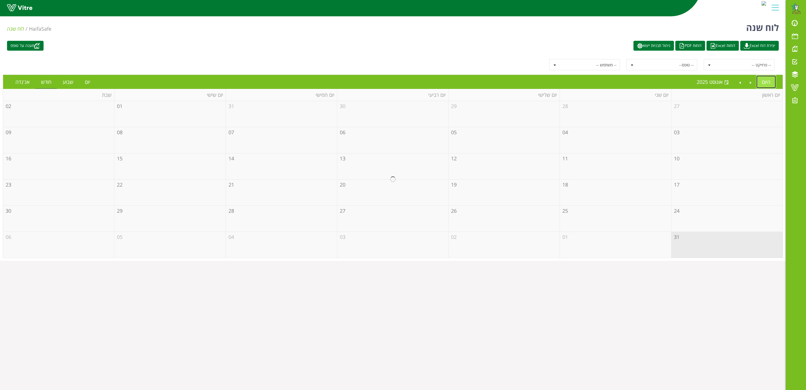
click at [768, 82] on link "היום" at bounding box center [767, 81] width 20 height 13
click at [714, 247] on td "31" at bounding box center [727, 245] width 111 height 26
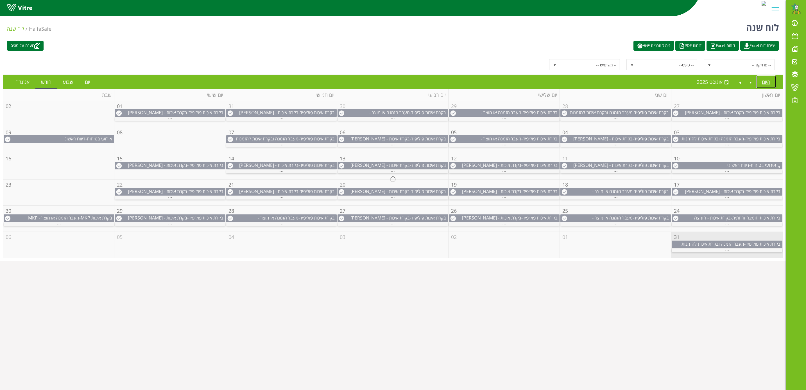
click at [726, 252] on div at bounding box center [393, 179] width 780 height 157
click at [721, 238] on div at bounding box center [393, 179] width 780 height 157
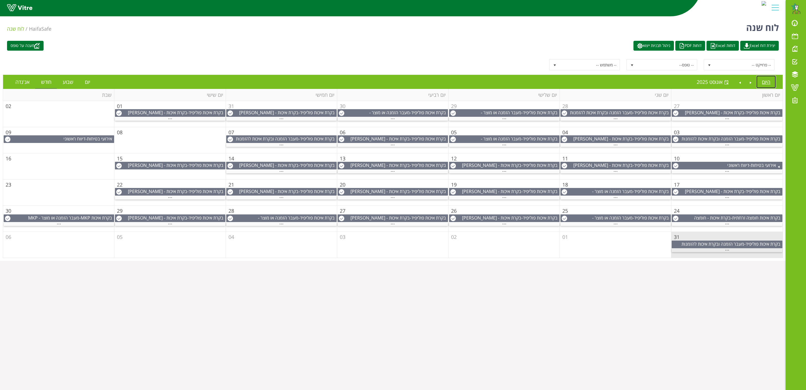
click at [726, 251] on span "..." at bounding box center [727, 248] width 4 height 6
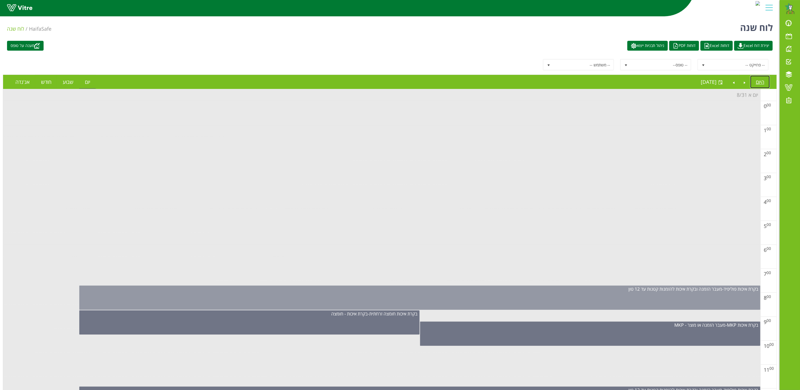
click at [710, 303] on div "בקרת איכות פוליפיד - מעבר הזמנה ובקרת איכות להזמנות קטנות עד 12 טון" at bounding box center [419, 297] width 681 height 24
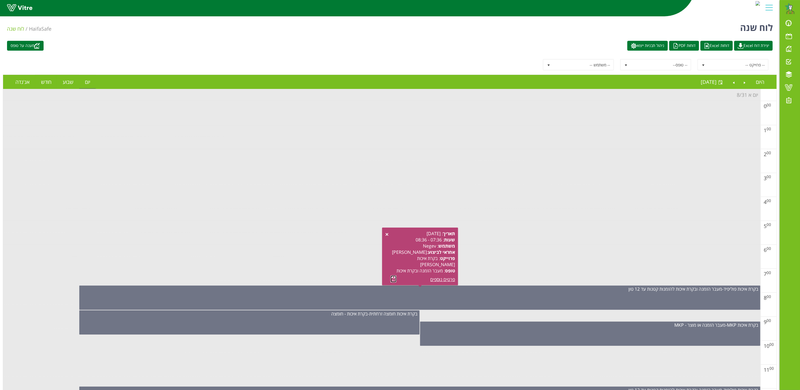
click at [394, 278] on link at bounding box center [393, 278] width 6 height 7
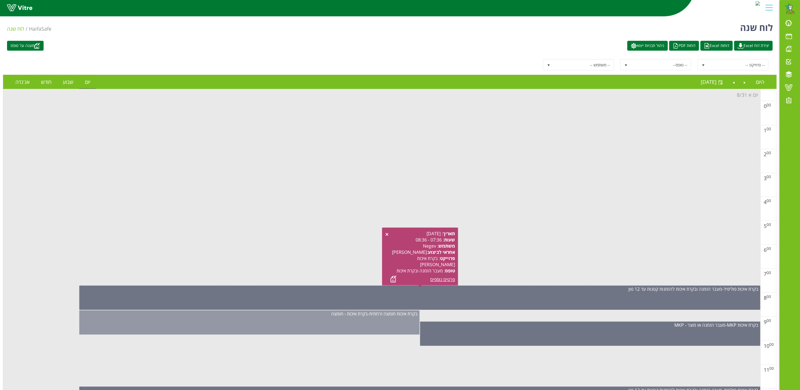
click at [388, 321] on div "בקרת איכות חומצה זרחתית - בקרת איכות - חומצה" at bounding box center [249, 322] width 340 height 24
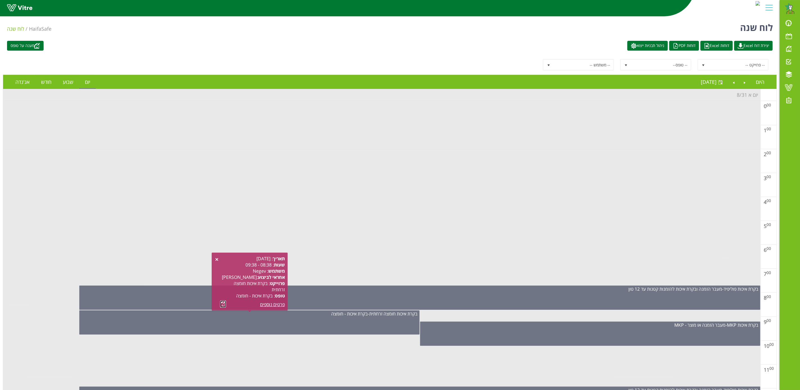
click at [222, 301] on link at bounding box center [223, 303] width 6 height 7
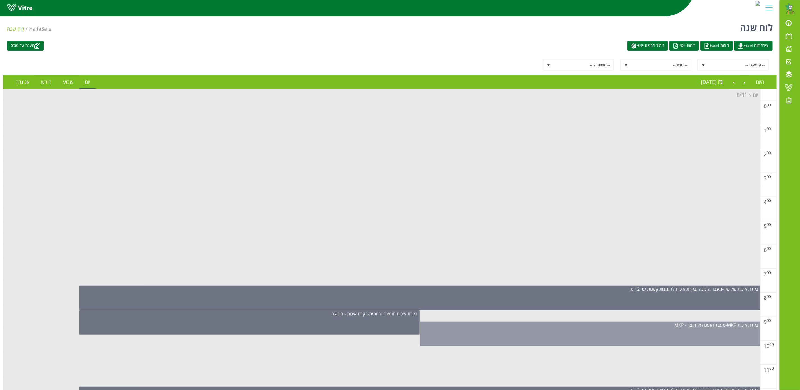
click at [697, 334] on div "בקרת איכות MKP - מעבר הזמנה או מוצר - MKP" at bounding box center [590, 333] width 340 height 24
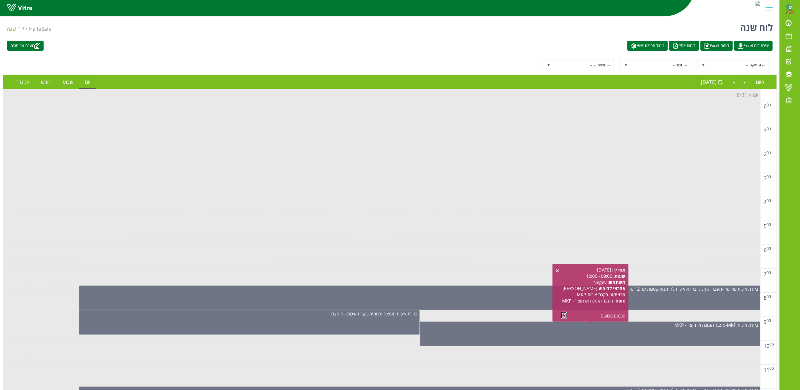
click at [562, 315] on link at bounding box center [564, 314] width 6 height 7
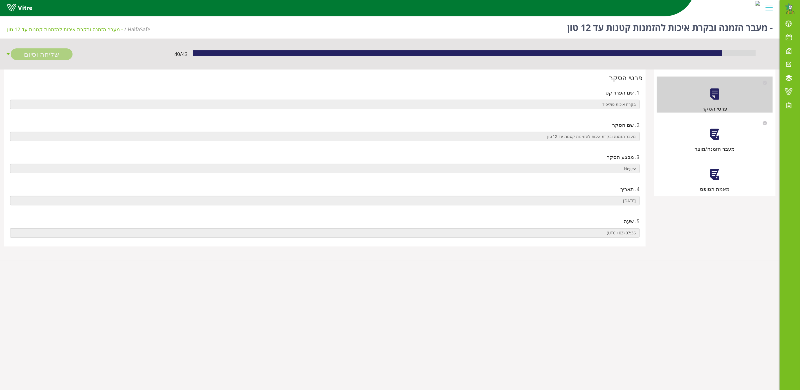
click at [715, 132] on div at bounding box center [714, 134] width 13 height 13
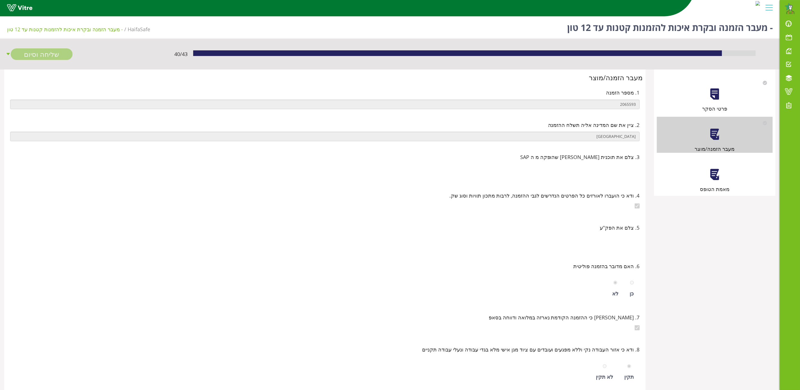
click at [708, 179] on div at bounding box center [714, 174] width 13 height 13
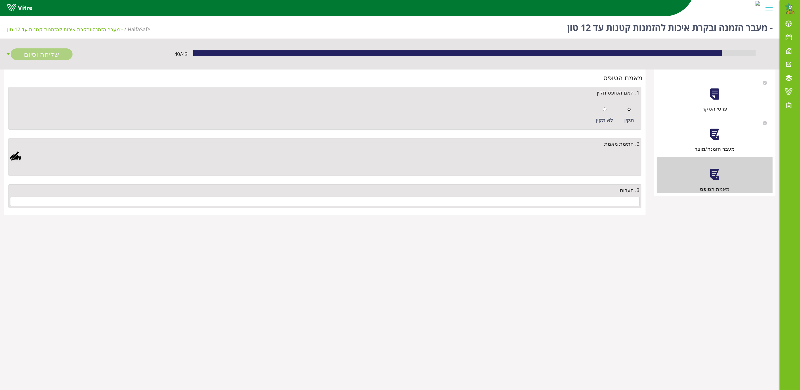
click at [630, 108] on input "radio" at bounding box center [629, 109] width 4 height 4
radio input "true"
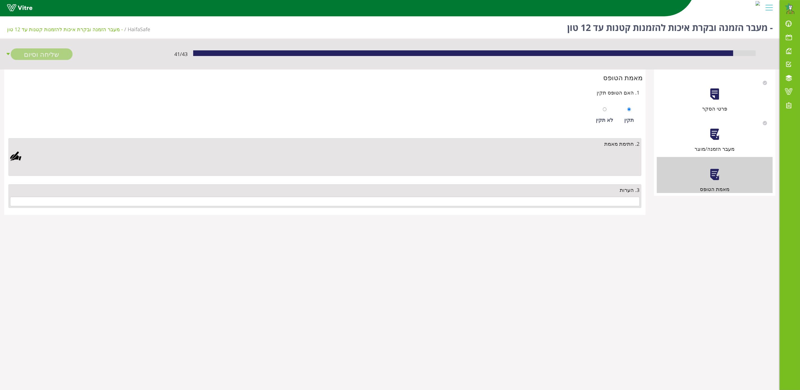
click at [14, 155] on div at bounding box center [15, 155] width 11 height 11
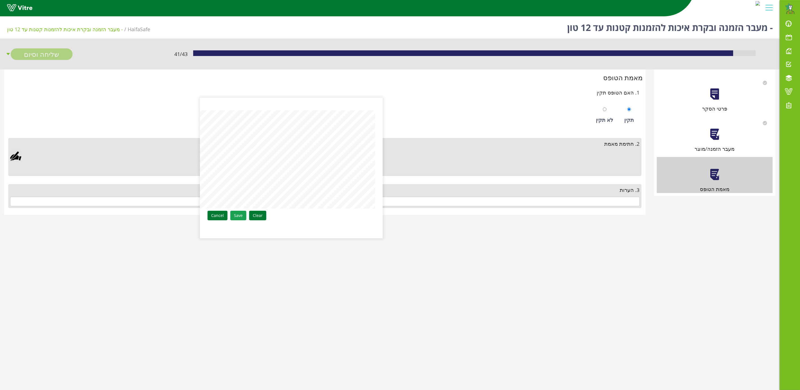
drag, startPoint x: 240, startPoint y: 214, endPoint x: 451, endPoint y: 228, distance: 211.3
click at [241, 214] on link "Save" at bounding box center [238, 216] width 16 height 10
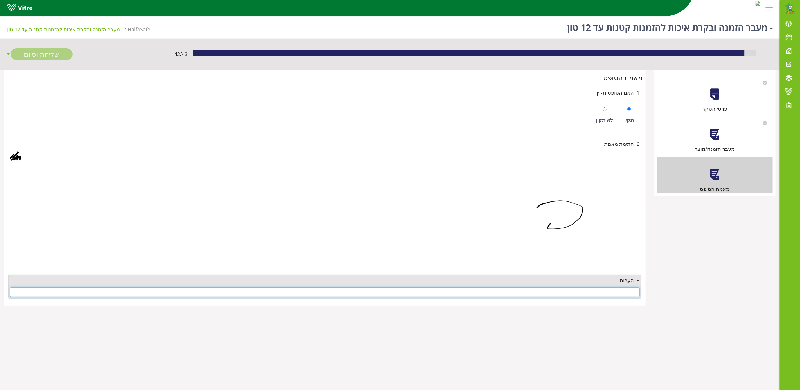
click at [557, 291] on input "text" at bounding box center [324, 292] width 629 height 10
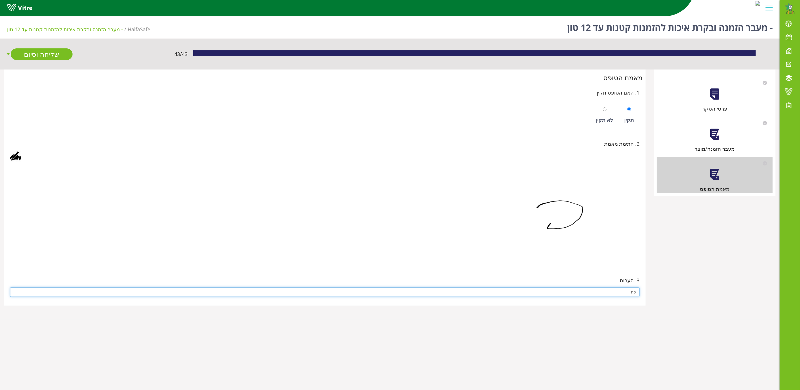
type input "no"
click at [439, 238] on div at bounding box center [324, 215] width 629 height 98
click at [32, 50] on link "שליחה וסיום" at bounding box center [42, 54] width 62 height 12
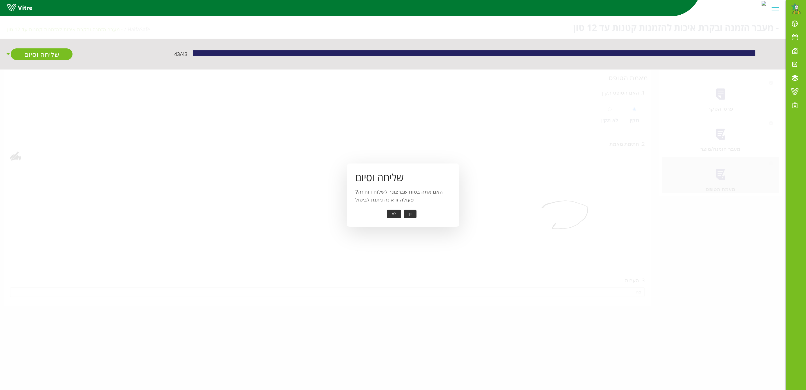
click at [410, 213] on button "כן" at bounding box center [410, 213] width 13 height 9
click at [401, 209] on button "אישור" at bounding box center [401, 210] width 19 height 9
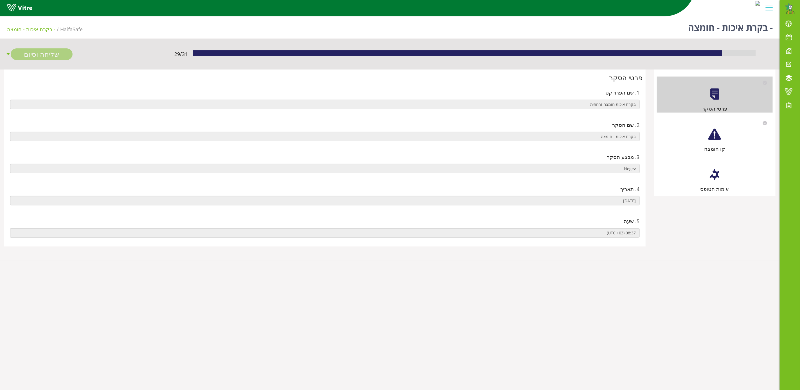
click at [718, 144] on div "קו חומצה" at bounding box center [715, 135] width 116 height 36
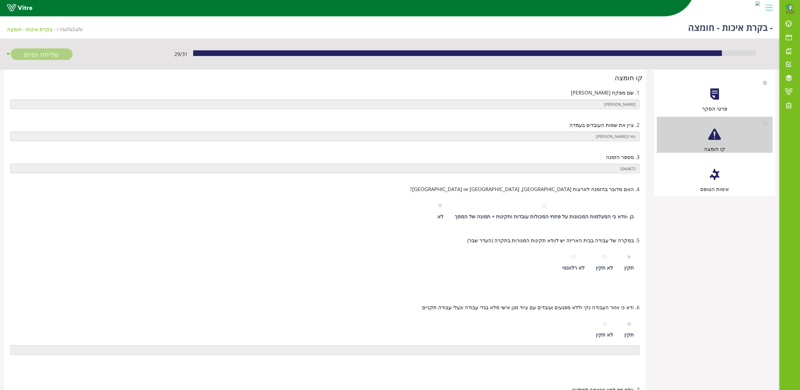
click at [706, 189] on div "אימות הטופס" at bounding box center [715, 189] width 116 height 8
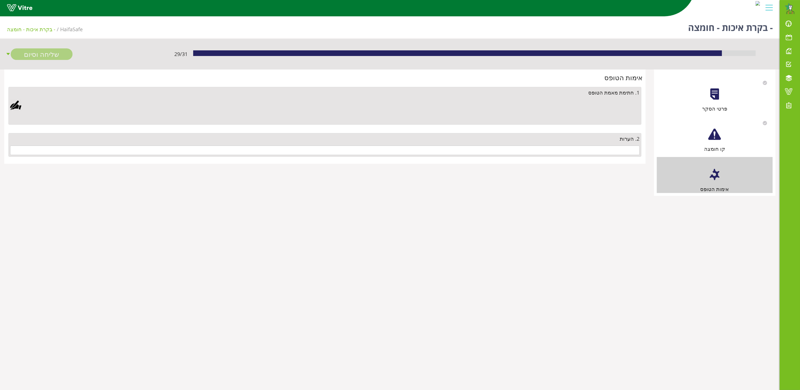
click at [20, 110] on div at bounding box center [15, 105] width 11 height 11
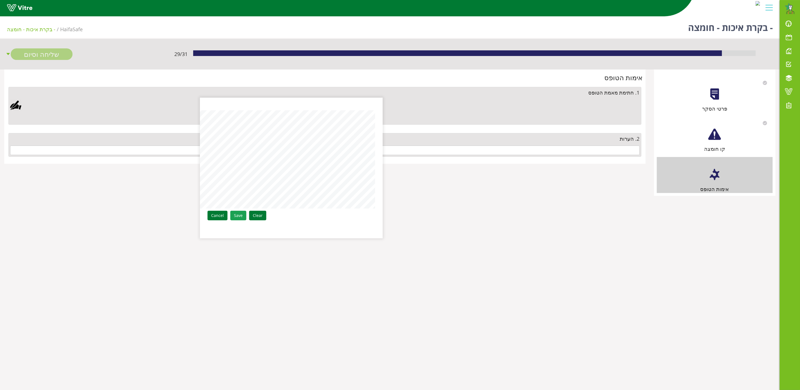
click at [237, 216] on link "Save" at bounding box center [238, 216] width 16 height 10
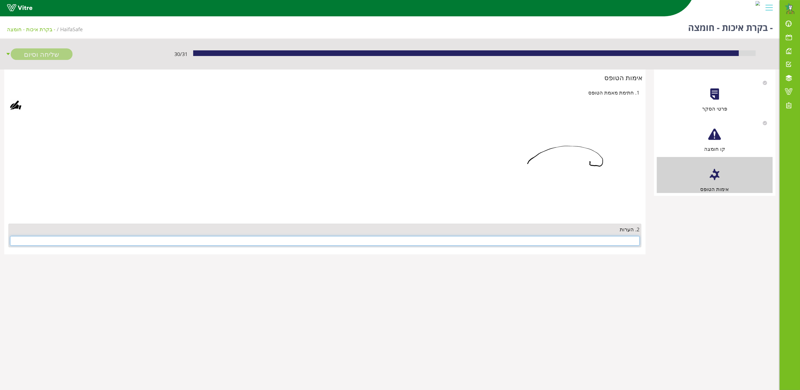
click at [574, 239] on input "text" at bounding box center [324, 241] width 629 height 10
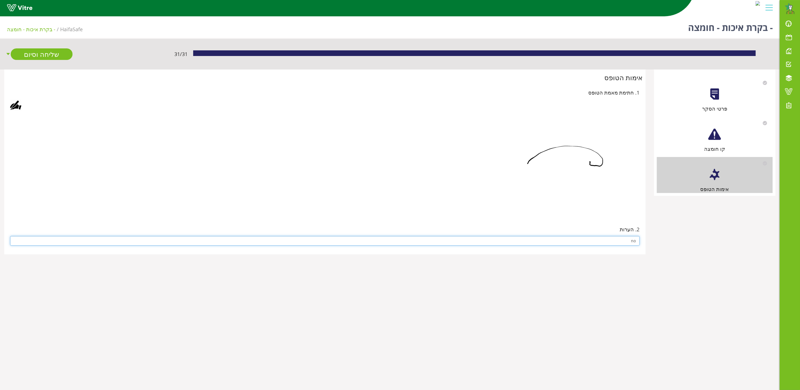
type input "no"
click at [505, 205] on img at bounding box center [548, 164] width 183 height 98
click at [33, 56] on link "שליחה וסיום" at bounding box center [42, 54] width 62 height 12
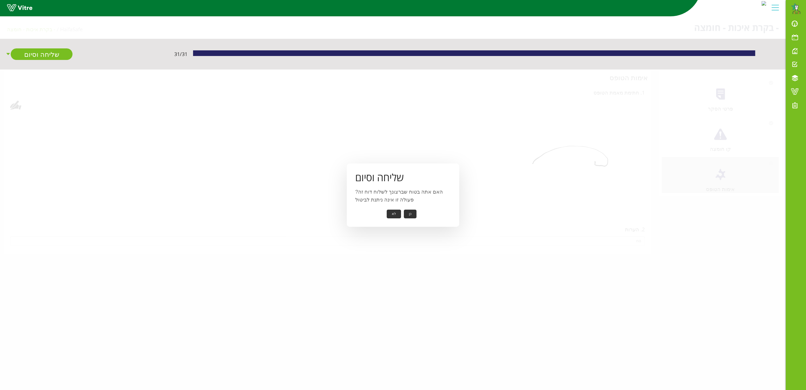
click at [412, 213] on button "כן" at bounding box center [410, 213] width 13 height 9
click at [403, 213] on button "אישור" at bounding box center [401, 210] width 19 height 9
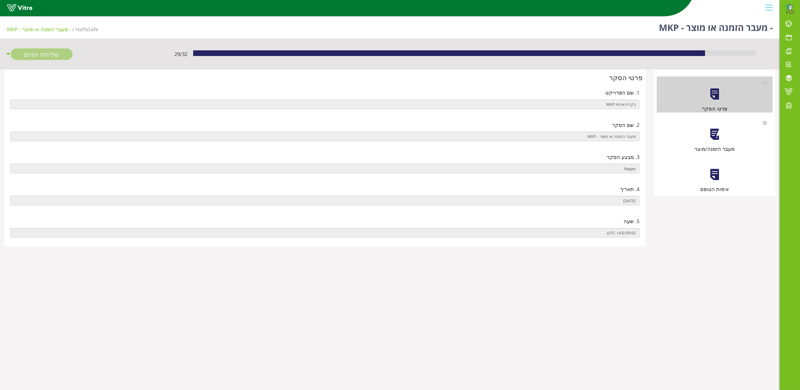
click at [715, 134] on div at bounding box center [714, 134] width 13 height 13
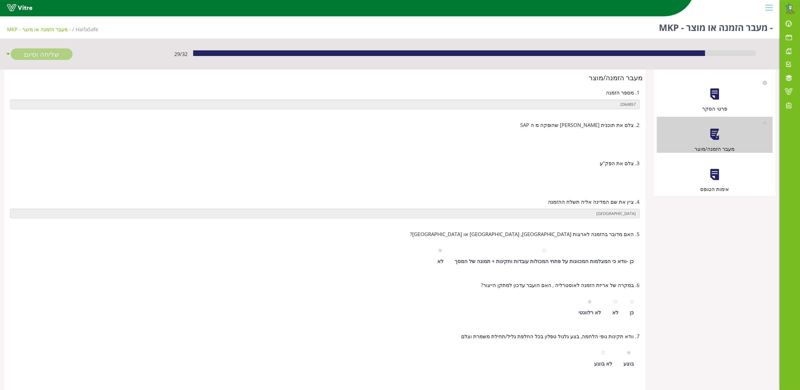
click at [714, 179] on div at bounding box center [714, 174] width 13 height 13
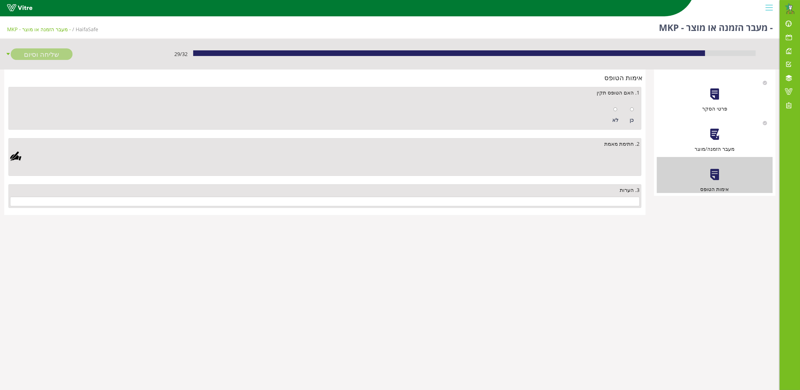
click at [632, 105] on div at bounding box center [632, 109] width 4 height 8
radio input "true"
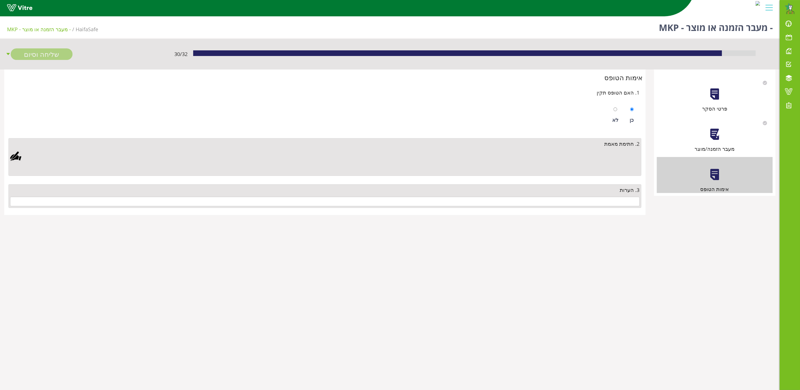
click at [19, 161] on div at bounding box center [15, 155] width 11 height 11
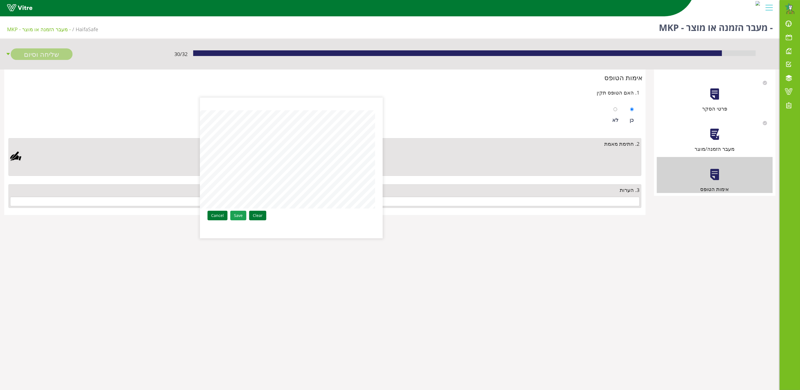
click at [242, 215] on link "Save" at bounding box center [238, 216] width 16 height 10
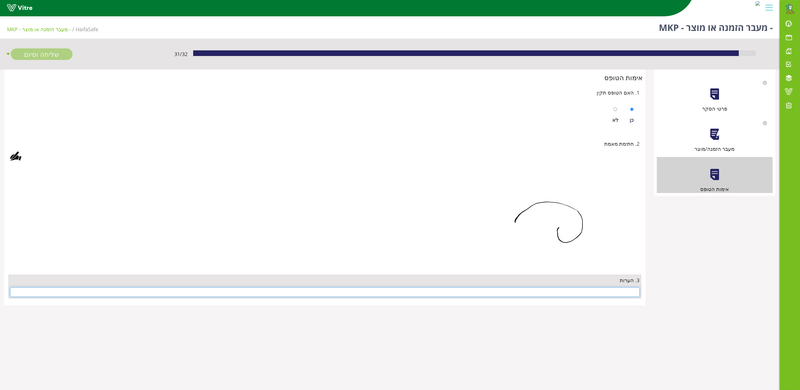
click at [598, 293] on input "text" at bounding box center [324, 292] width 629 height 10
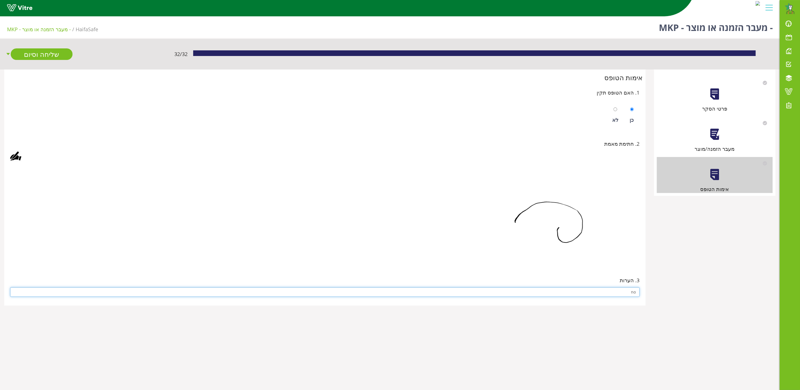
type input "no"
click at [488, 239] on img at bounding box center [548, 215] width 183 height 98
click at [40, 55] on link "שליחה וסיום" at bounding box center [42, 54] width 62 height 12
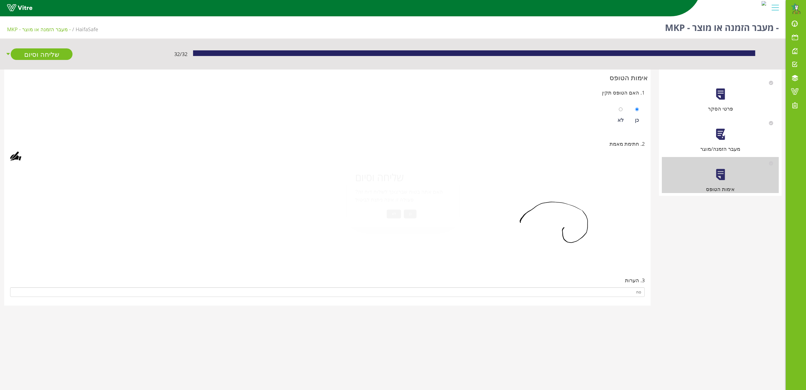
click at [408, 213] on button "כן" at bounding box center [410, 213] width 13 height 9
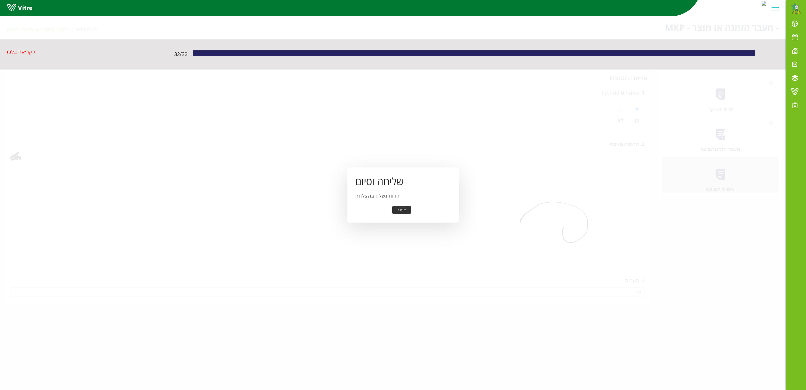
click at [402, 209] on button "אישור" at bounding box center [401, 210] width 19 height 9
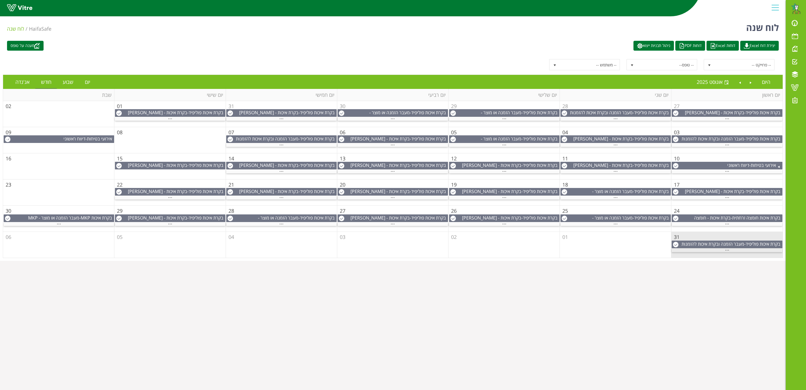
click at [725, 252] on span "..." at bounding box center [727, 248] width 4 height 6
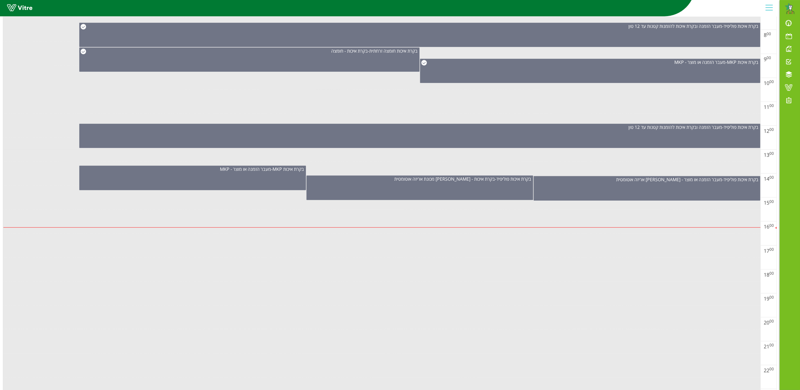
scroll to position [274, 0]
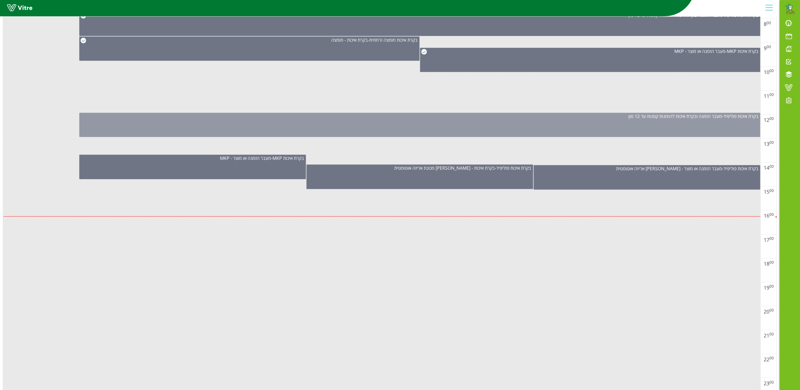
click at [694, 130] on div "בקרת איכות פוליפיד - מעבר הזמנה ובקרת איכות להזמנות קטנות עד 12 טון" at bounding box center [419, 125] width 681 height 24
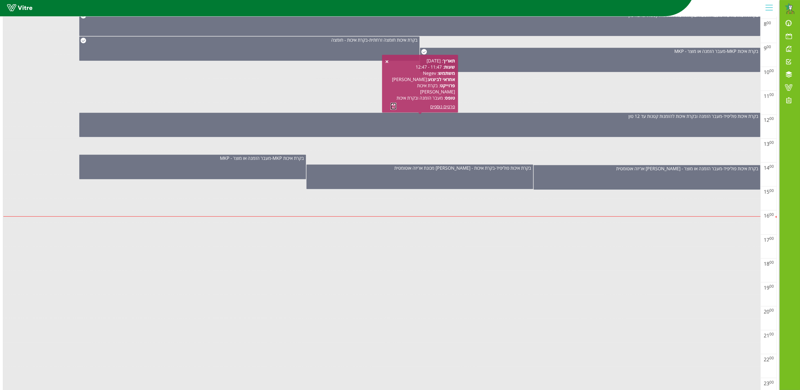
click at [393, 104] on link at bounding box center [393, 106] width 6 height 7
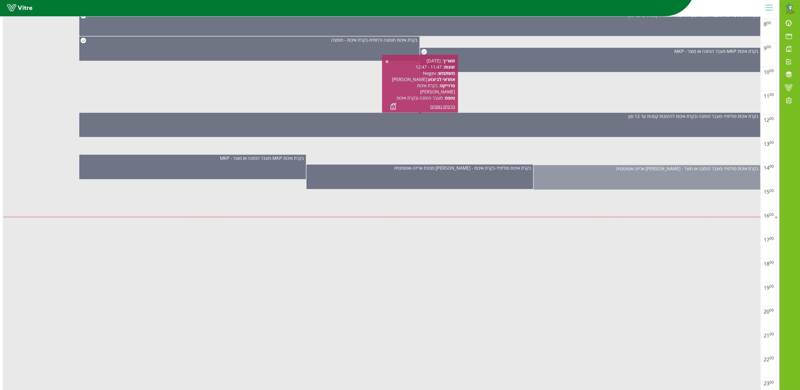
click at [673, 173] on div "בקרת איכות פוליפיד - מעבר הזמנה או מוצר - פוליפיד אריזה אוטומטית" at bounding box center [647, 177] width 227 height 24
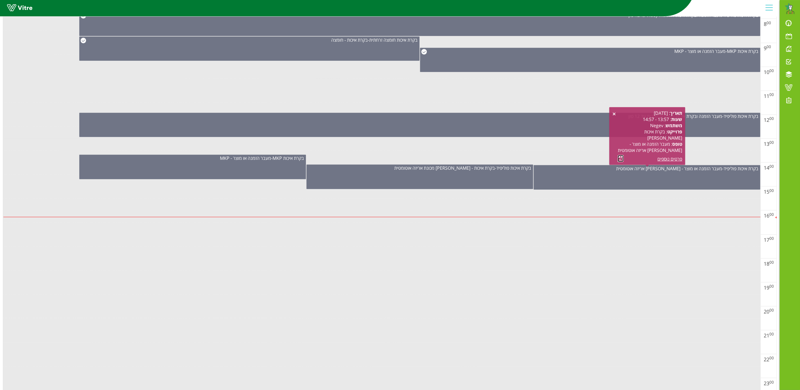
click at [618, 159] on link at bounding box center [621, 158] width 6 height 7
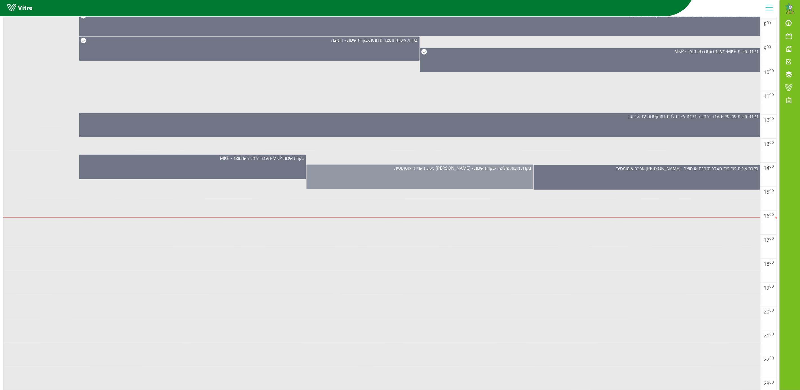
click at [477, 179] on div "בקרת איכות פוליפיד - בקרת איכות - פוליפיד מכונת אריזה אוטומטית" at bounding box center [419, 176] width 227 height 24
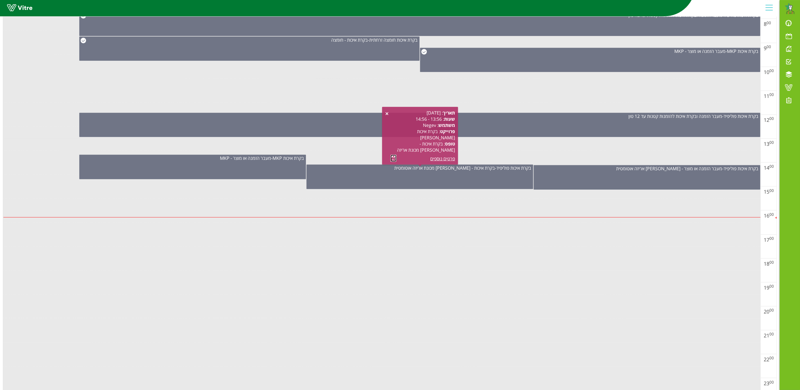
click at [392, 158] on link at bounding box center [393, 158] width 6 height 7
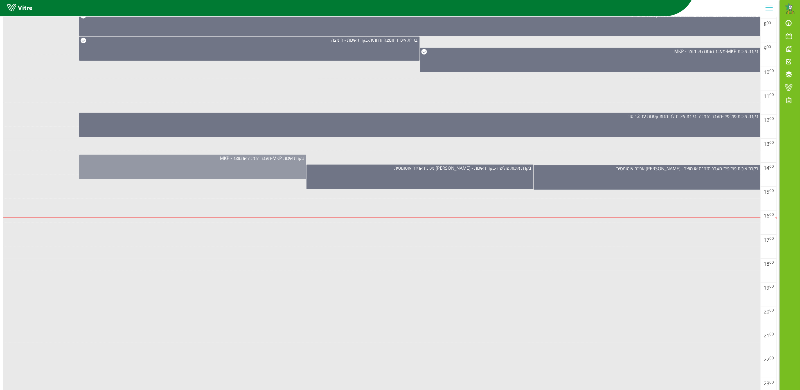
click at [239, 167] on div "בקרת איכות MKP - מעבר הזמנה או מוצר - MKP" at bounding box center [192, 167] width 227 height 24
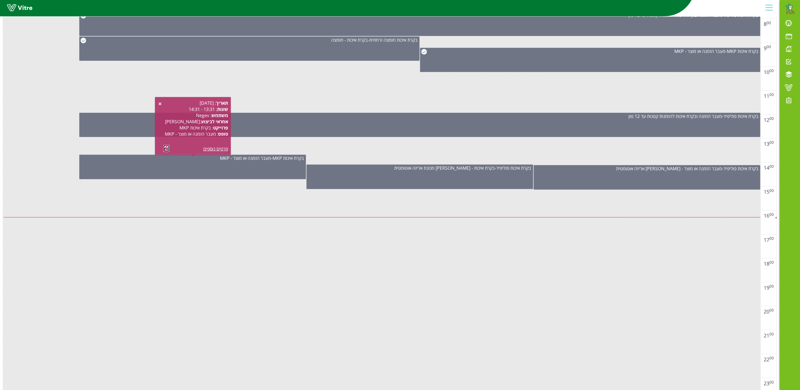
click at [164, 147] on link at bounding box center [166, 148] width 6 height 7
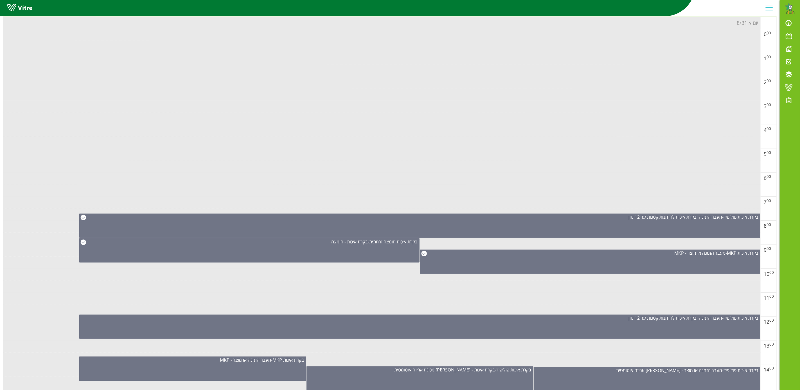
scroll to position [0, 0]
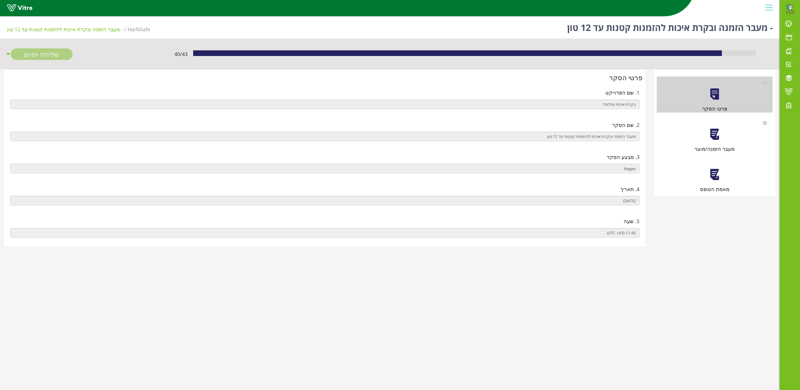
click at [709, 139] on div at bounding box center [714, 134] width 13 height 13
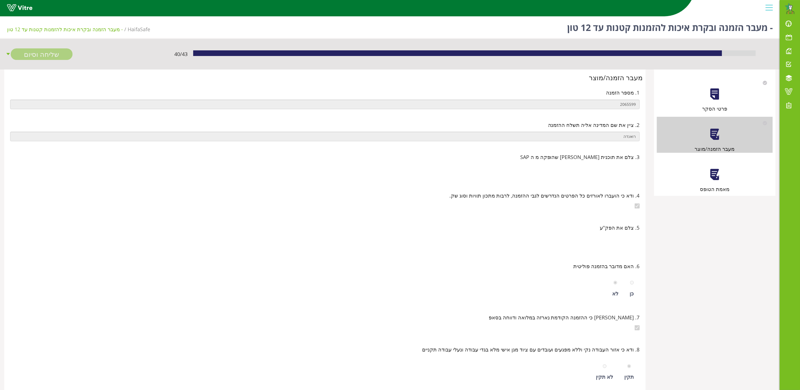
drag, startPoint x: 719, startPoint y: 175, endPoint x: 718, endPoint y: 167, distance: 7.9
click at [719, 175] on div at bounding box center [714, 174] width 13 height 13
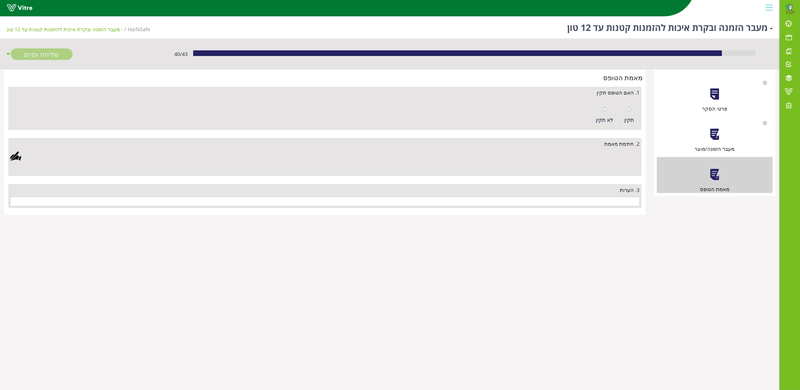
click at [627, 110] on div "תקין" at bounding box center [629, 115] width 15 height 26
radio input "true"
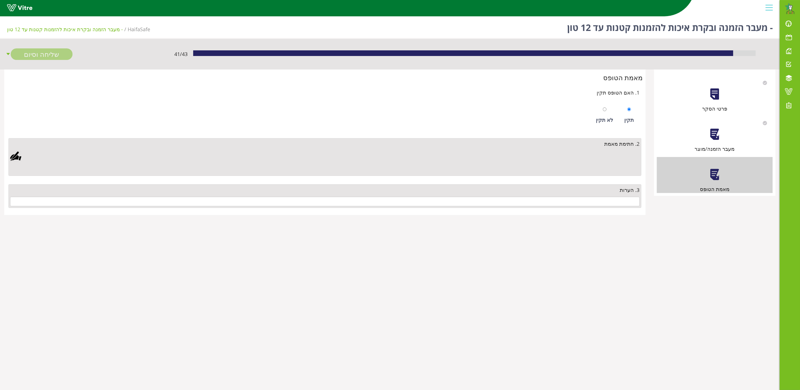
click at [15, 157] on div at bounding box center [15, 155] width 11 height 11
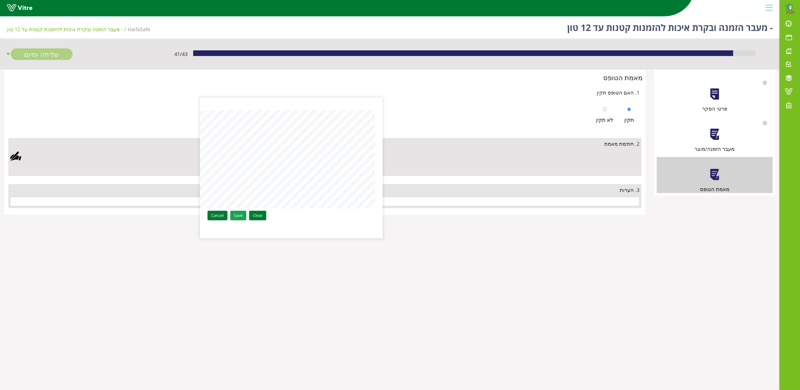
click at [237, 216] on link "Save" at bounding box center [238, 216] width 16 height 10
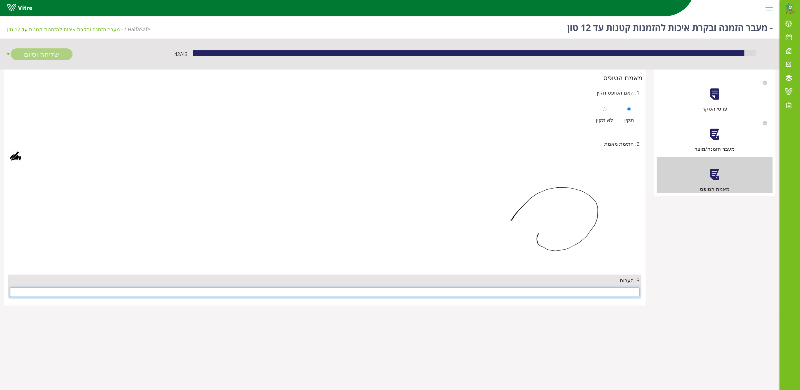
click at [590, 294] on input "text" at bounding box center [324, 292] width 629 height 10
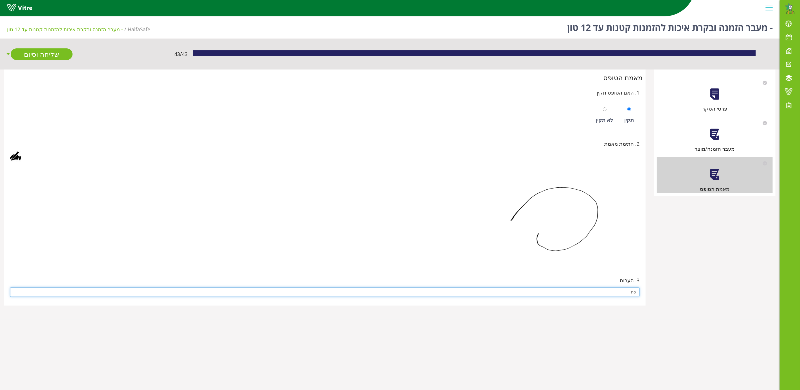
type input "no"
click at [506, 233] on img at bounding box center [548, 215] width 183 height 98
click at [39, 53] on link "שליחה וסיום" at bounding box center [42, 54] width 62 height 12
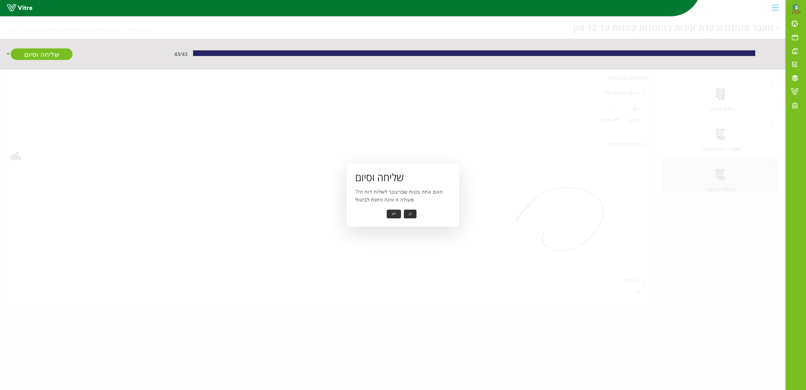
click at [406, 213] on button "כן" at bounding box center [410, 213] width 13 height 9
click at [407, 209] on button "אישור" at bounding box center [401, 210] width 19 height 9
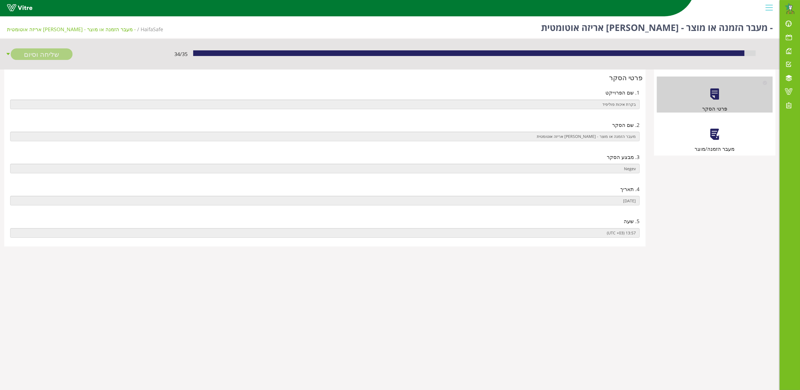
click at [721, 138] on div at bounding box center [714, 134] width 13 height 13
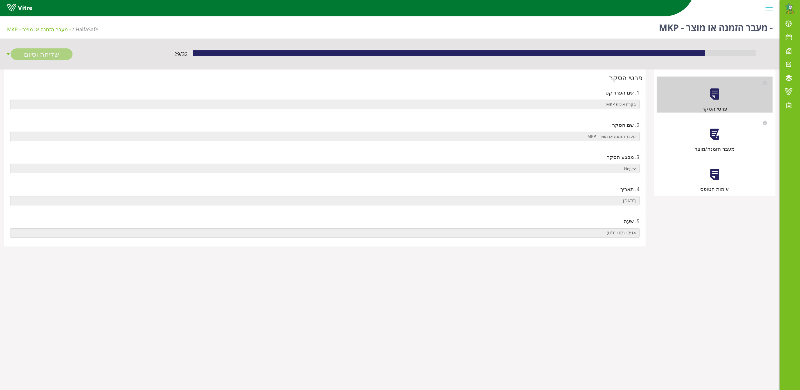
click at [719, 141] on div "מעבר הזמנה/מוצר" at bounding box center [715, 135] width 116 height 36
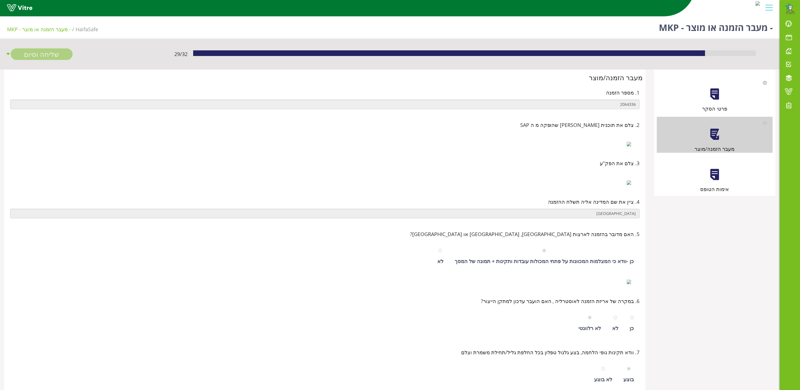
click at [709, 181] on div at bounding box center [714, 174] width 13 height 13
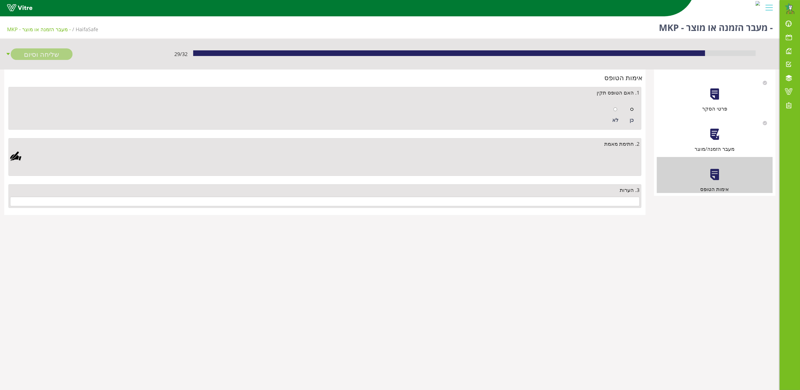
click at [633, 109] on input "radio" at bounding box center [632, 109] width 4 height 4
radio input "true"
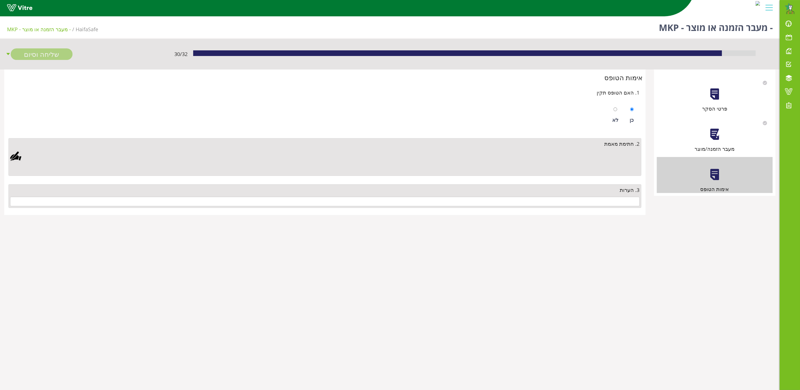
drag, startPoint x: 14, startPoint y: 155, endPoint x: 20, endPoint y: 154, distance: 6.1
click at [14, 155] on div at bounding box center [15, 155] width 11 height 11
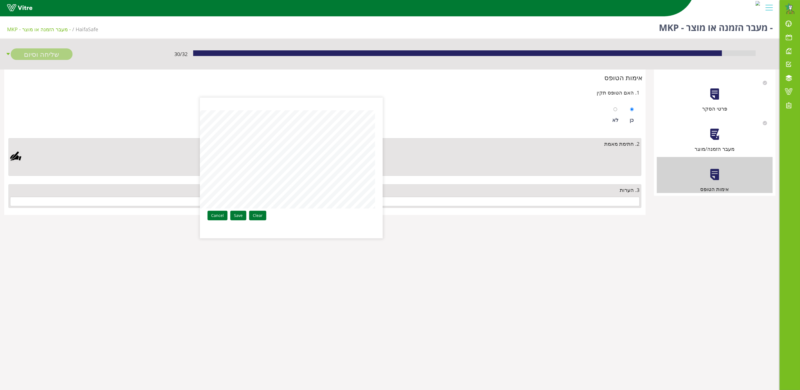
click at [238, 218] on link "Save" at bounding box center [238, 216] width 16 height 10
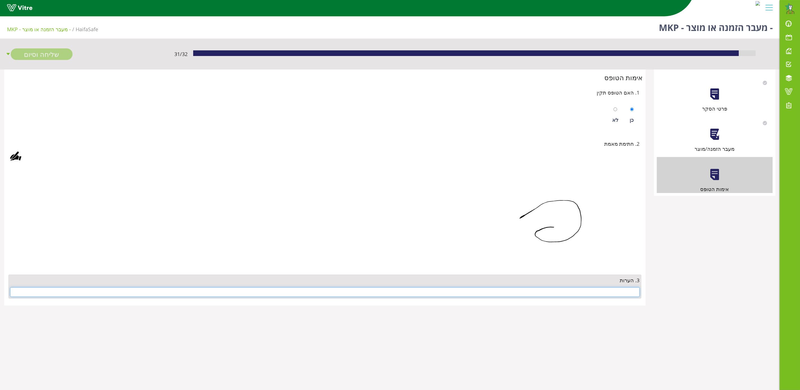
click at [614, 294] on input "text" at bounding box center [324, 292] width 629 height 10
type input "a"
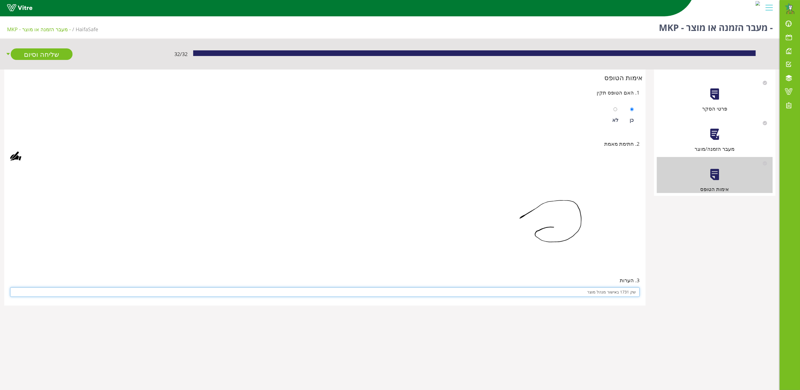
type input "שק 1731 באישור מנהל מוצר"
click at [482, 207] on img at bounding box center [548, 215] width 183 height 98
click at [48, 53] on link "שליחה וסיום" at bounding box center [42, 54] width 62 height 12
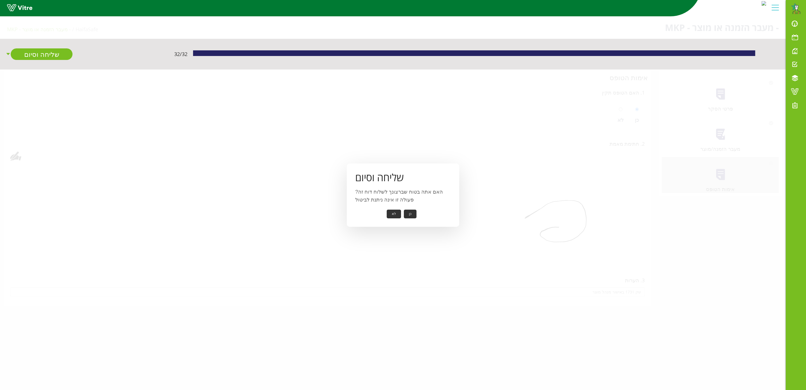
click at [412, 214] on button "כן" at bounding box center [410, 213] width 13 height 9
click at [399, 212] on button "אישור" at bounding box center [401, 210] width 19 height 9
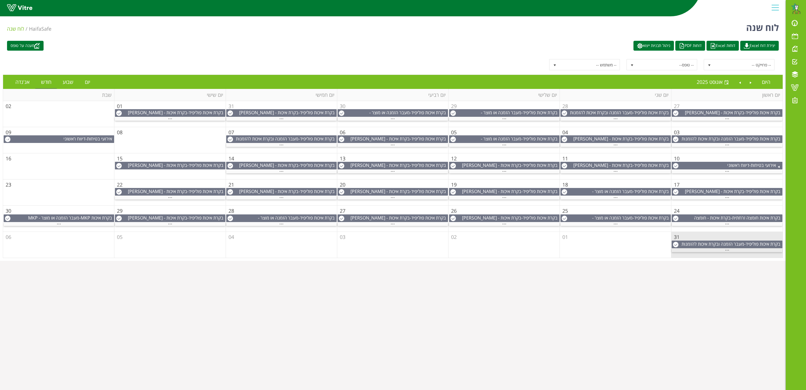
click at [729, 250] on span "..." at bounding box center [727, 248] width 4 height 6
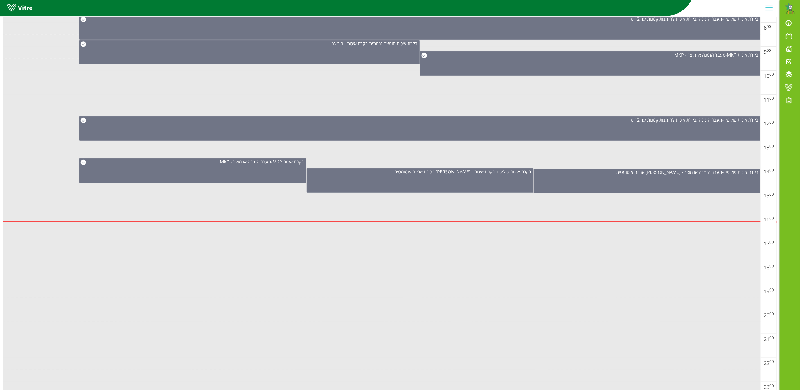
scroll to position [277, 0]
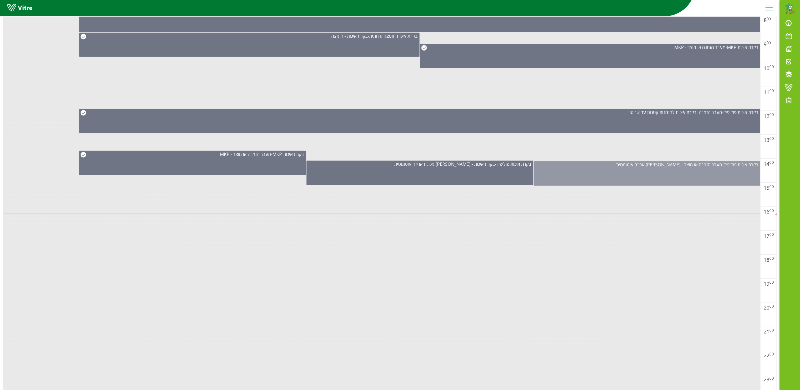
click at [698, 172] on div "בקרת איכות פוליפיד - מעבר הזמנה או מוצר - פוליפיד אריזה אוטומטית" at bounding box center [647, 173] width 227 height 24
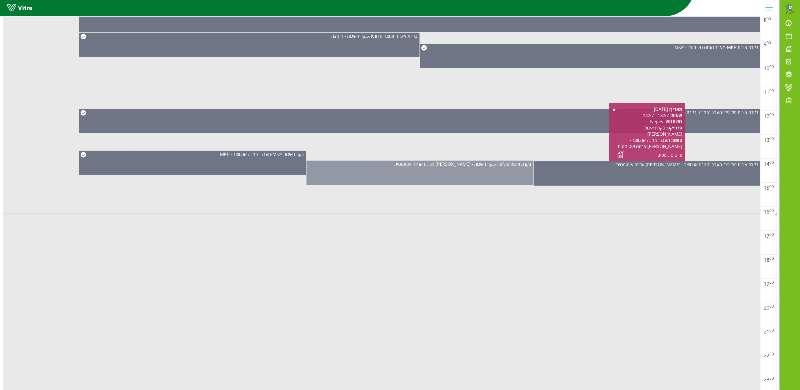
click at [482, 170] on div "בקרת איכות פוליפיד - בקרת איכות - פוליפיד מכונת אריזה אוטומטית" at bounding box center [419, 173] width 227 height 24
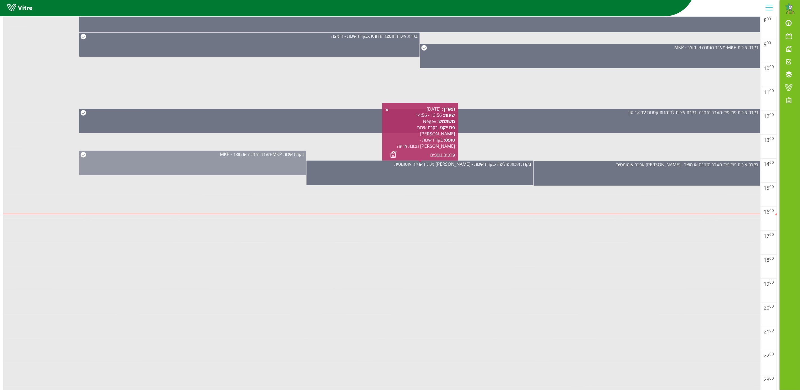
click at [269, 159] on div "בקרת איכות MKP - מעבר הזמנה או מוצר - MKP" at bounding box center [192, 163] width 227 height 24
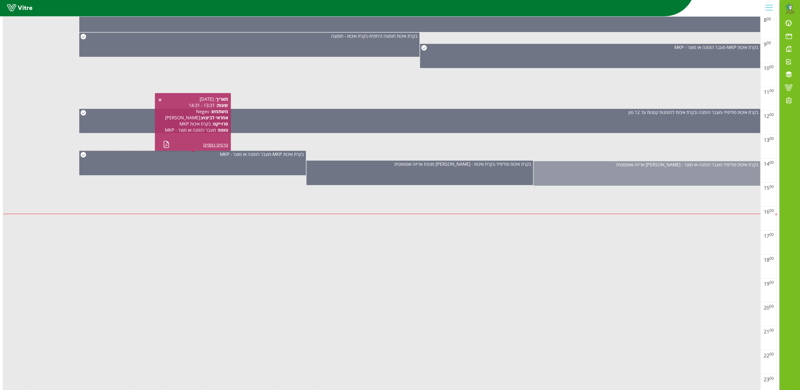
click at [616, 175] on div "בקרת איכות פוליפיד - מעבר הזמנה או מוצר - פוליפיד אריזה אוטומטית" at bounding box center [647, 173] width 227 height 24
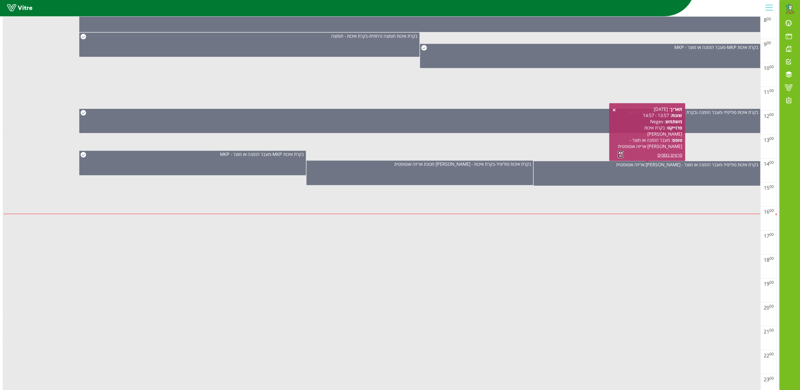
click at [620, 153] on link at bounding box center [621, 154] width 6 height 7
